Goal: Information Seeking & Learning: Learn about a topic

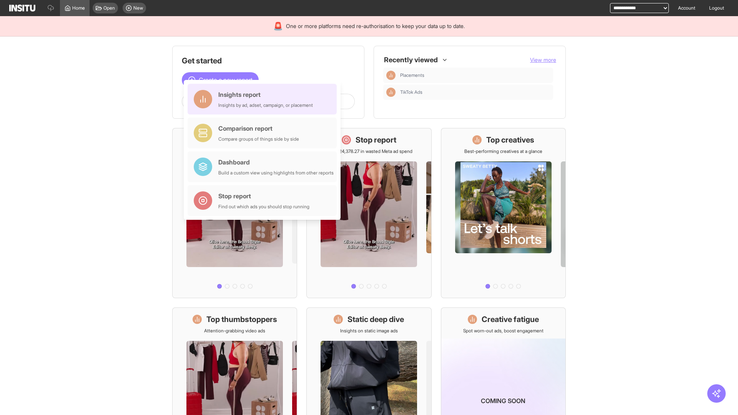
click at [264, 99] on div "Insights report Insights by ad, adset, campaign, or placement" at bounding box center [265, 99] width 95 height 18
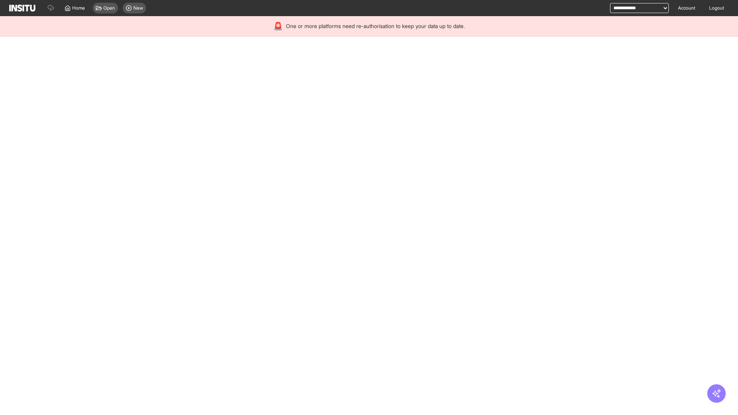
select select "**"
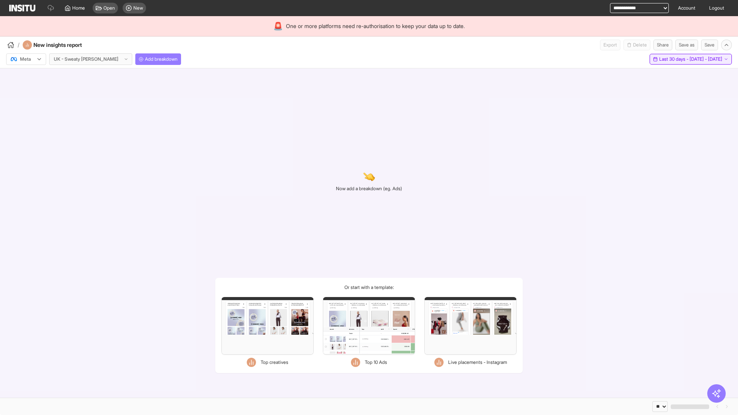
click at [673, 59] on span "Last 30 days - [DATE] - [DATE]" at bounding box center [690, 59] width 63 height 6
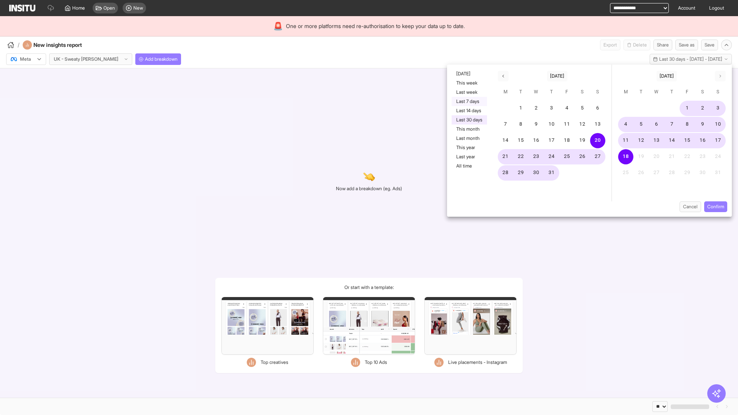
click at [469, 101] on button "Last 7 days" at bounding box center [469, 101] width 35 height 9
